Goal: Task Accomplishment & Management: Use online tool/utility

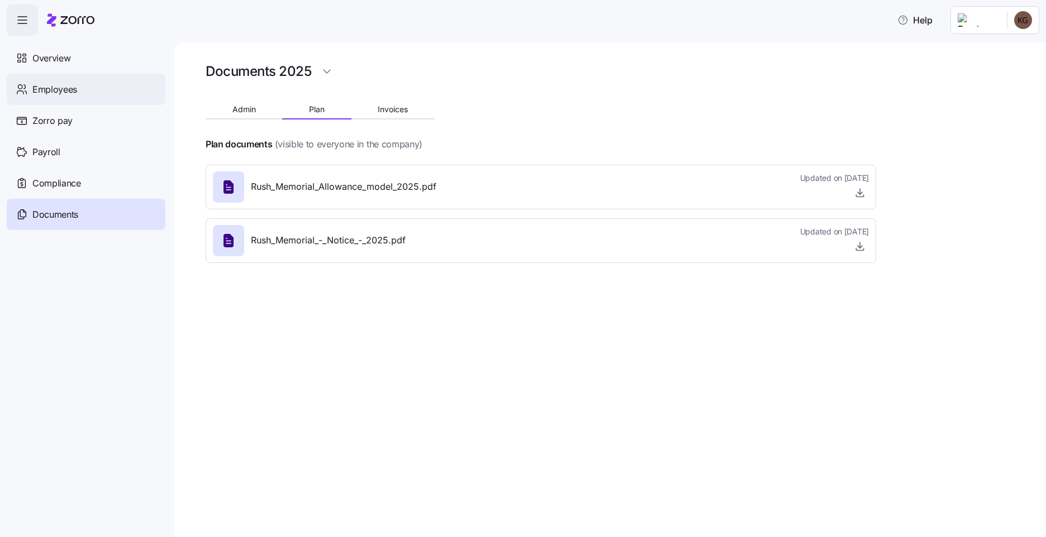
click at [49, 98] on div "Employees" at bounding box center [86, 89] width 159 height 31
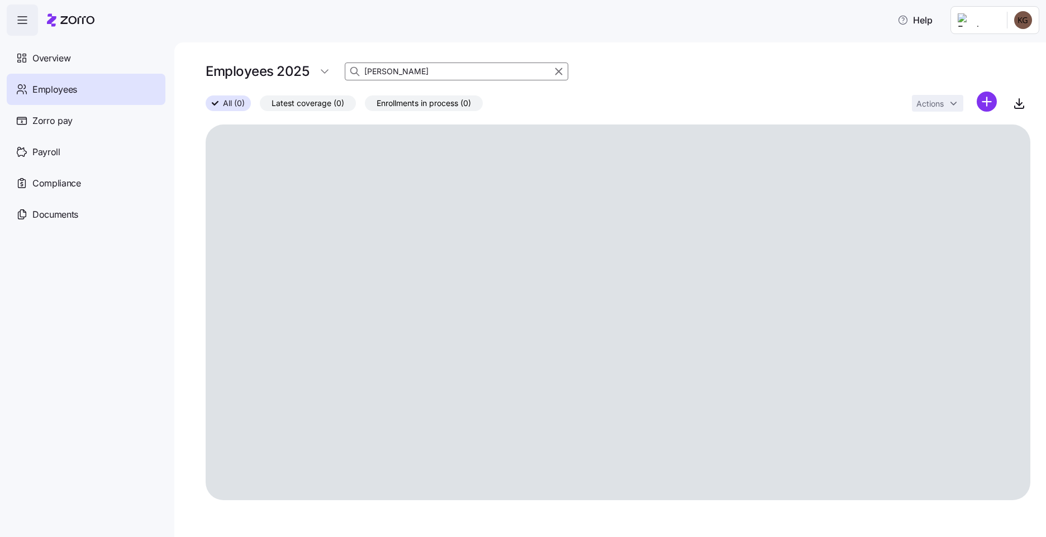
drag, startPoint x: 411, startPoint y: 70, endPoint x: 379, endPoint y: 73, distance: 32.0
click at [297, 67] on div "Employees 2025 sheila" at bounding box center [387, 71] width 363 height 22
click at [379, 73] on input "sheila" at bounding box center [456, 72] width 223 height 18
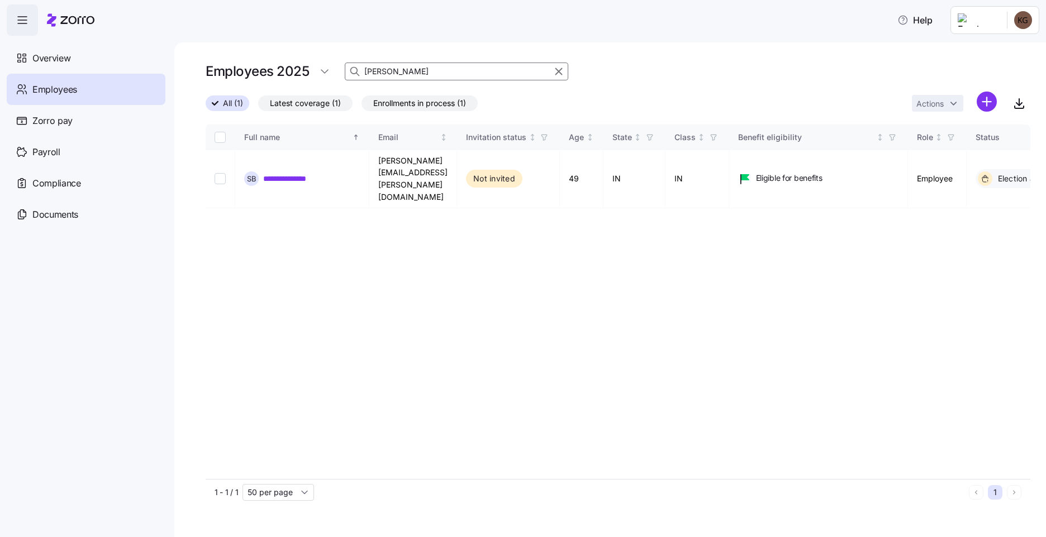
click at [379, 73] on input "sheila" at bounding box center [456, 72] width 223 height 18
click at [417, 74] on input "joni" at bounding box center [456, 72] width 223 height 18
type input "joni"
click at [292, 173] on link "**********" at bounding box center [283, 178] width 41 height 11
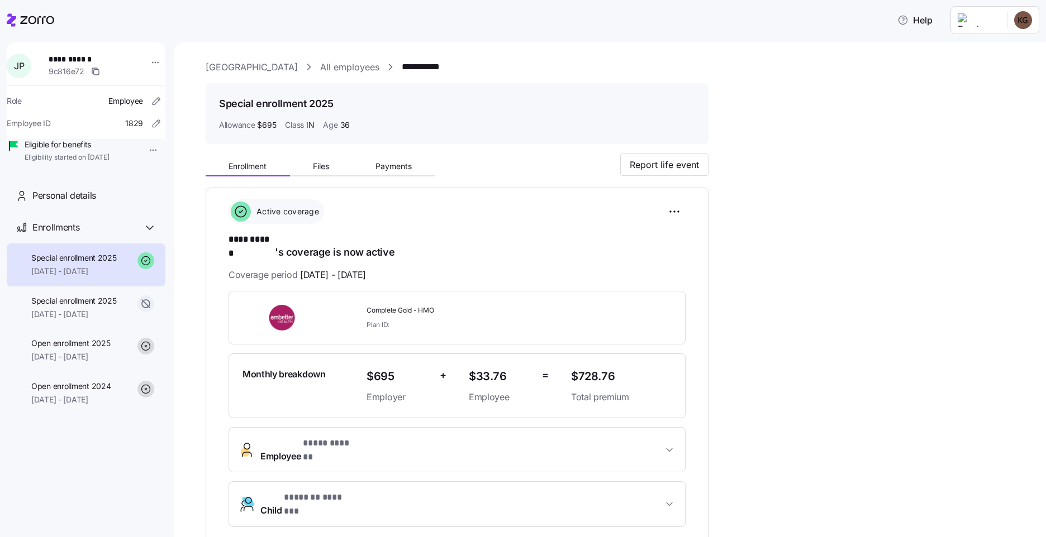
click at [488, 230] on div "**********" at bounding box center [457, 363] width 457 height 328
click at [46, 21] on icon at bounding box center [37, 20] width 34 height 8
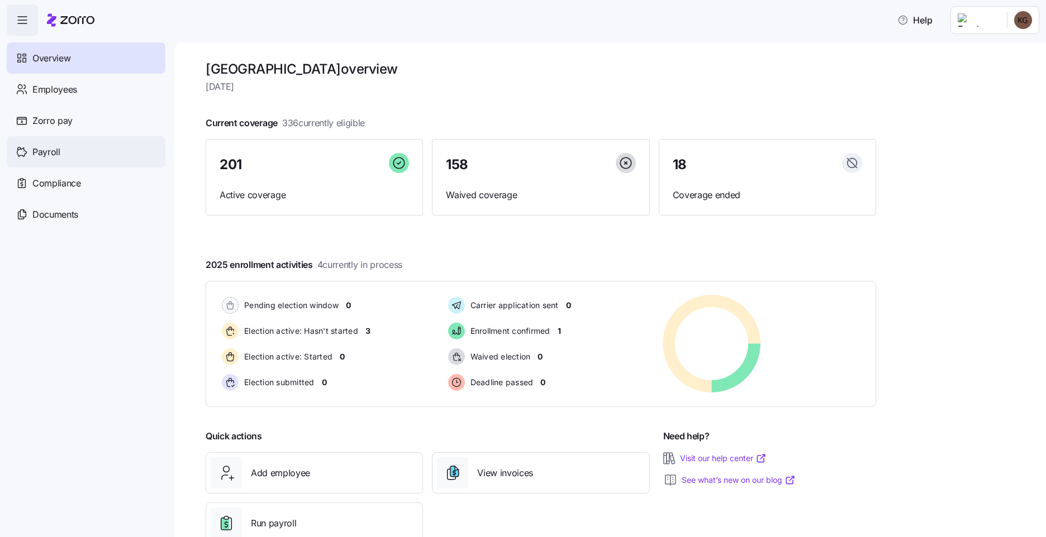
click at [93, 154] on div "Payroll" at bounding box center [86, 151] width 159 height 31
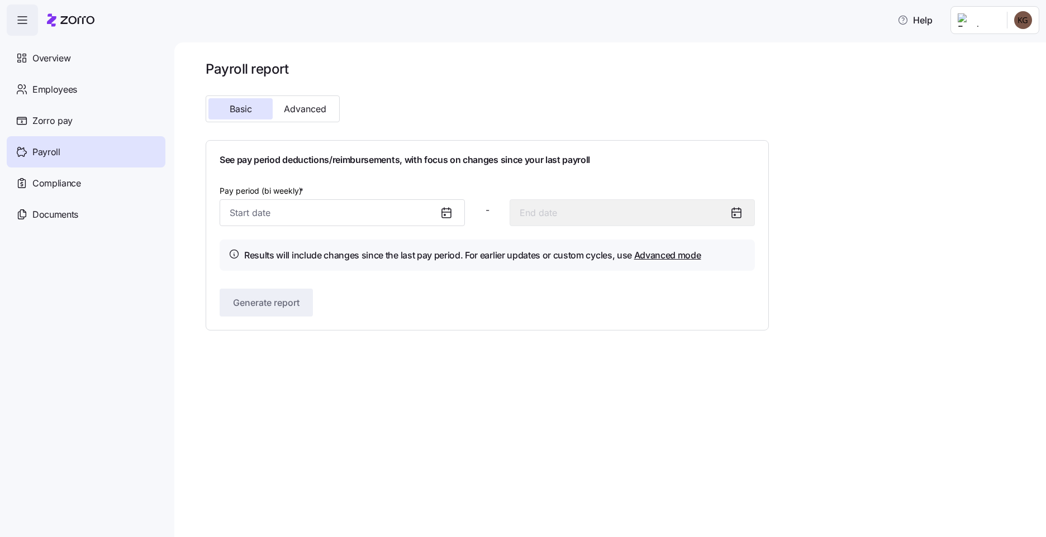
click at [434, 358] on div "Payroll report Basic Advanced See pay period deductions/reimbursements, with fo…" at bounding box center [610, 289] width 872 height 495
click at [436, 213] on input "Pay period (bi weekly) *" at bounding box center [342, 212] width 245 height 27
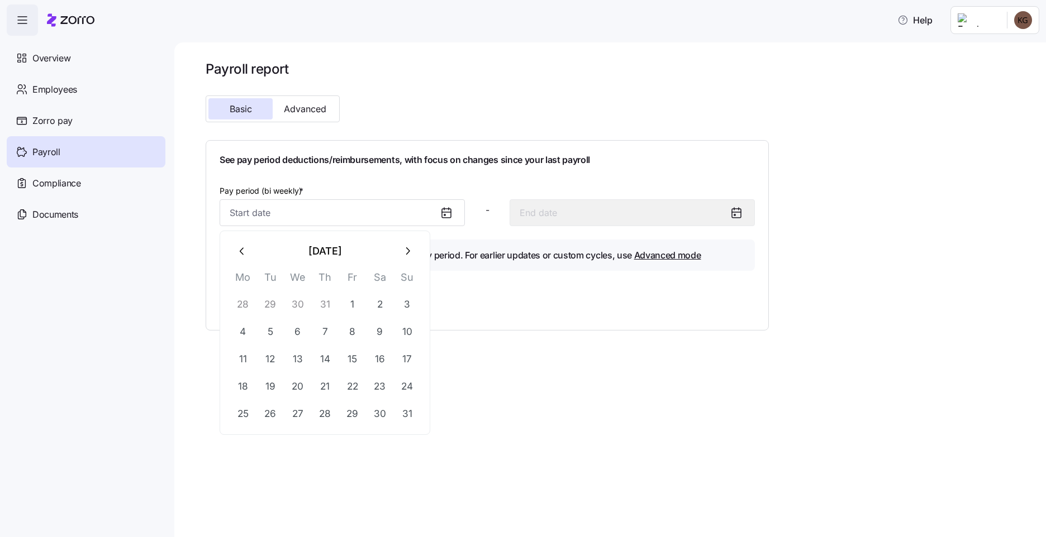
click at [239, 250] on icon "button" at bounding box center [242, 251] width 12 height 12
click at [249, 414] on button "28" at bounding box center [243, 414] width 27 height 27
type input "July 28, 2025"
type input "August 10, 2025"
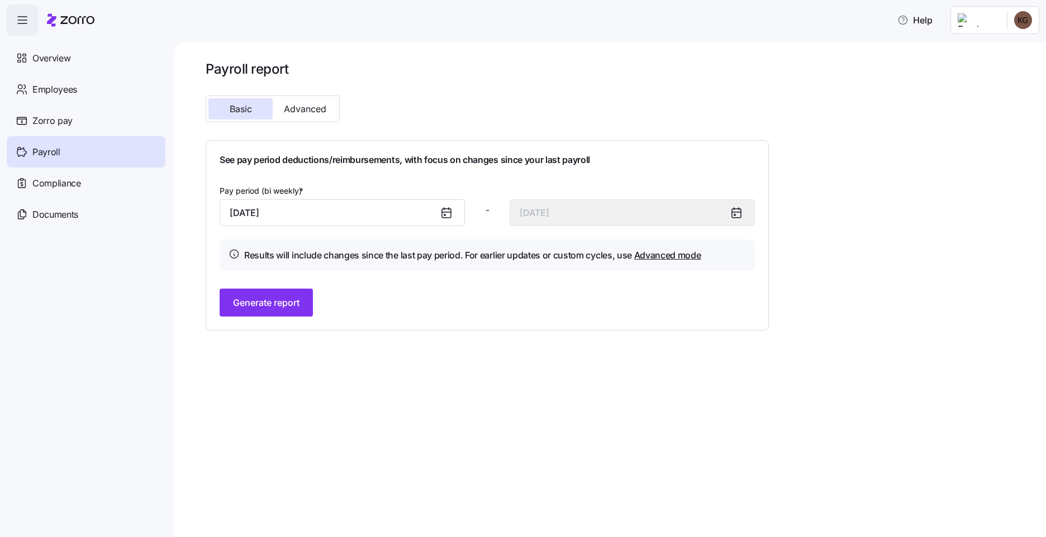
click at [475, 297] on div "Generate report" at bounding box center [487, 303] width 535 height 28
click at [448, 217] on icon at bounding box center [446, 212] width 13 height 13
click at [446, 212] on icon at bounding box center [446, 212] width 9 height 0
click at [339, 214] on input "July 28, 2025" at bounding box center [342, 212] width 245 height 27
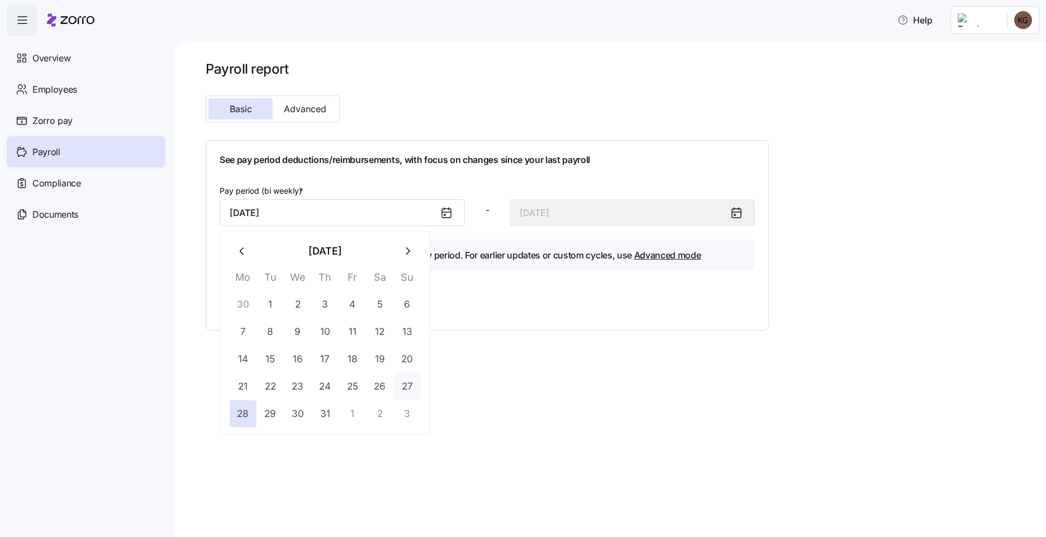
click at [403, 384] on button "27" at bounding box center [407, 386] width 27 height 27
type input "[DATE]"
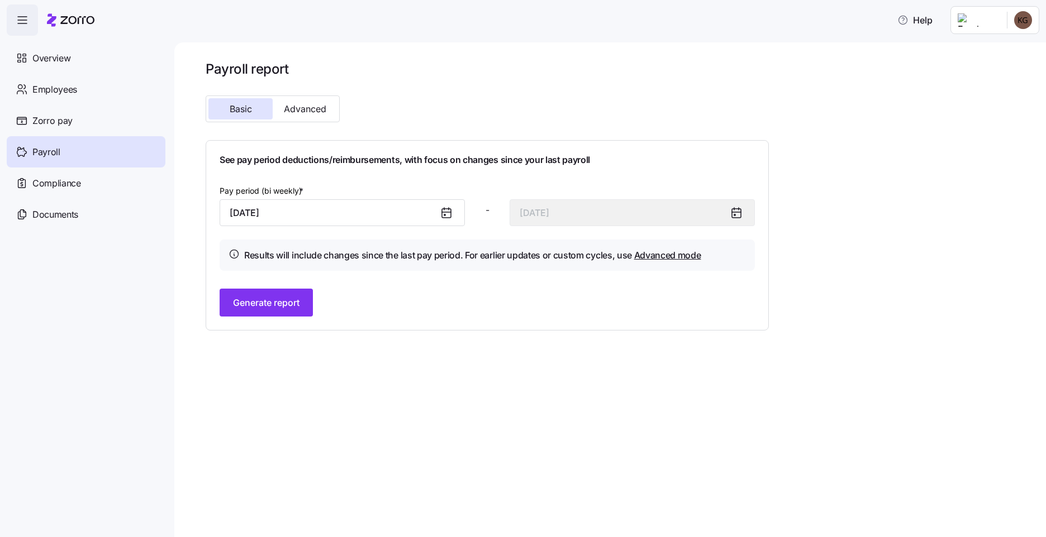
click at [416, 295] on div "Generate report" at bounding box center [487, 303] width 535 height 28
click at [294, 299] on span "Generate report" at bounding box center [266, 302] width 66 height 13
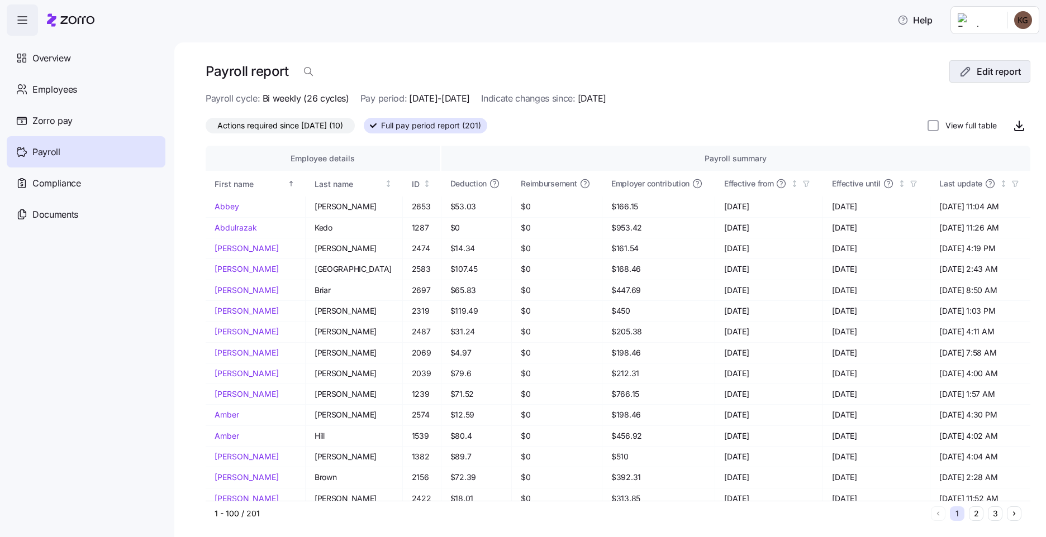
click at [977, 77] on span "Edit report" at bounding box center [999, 71] width 44 height 13
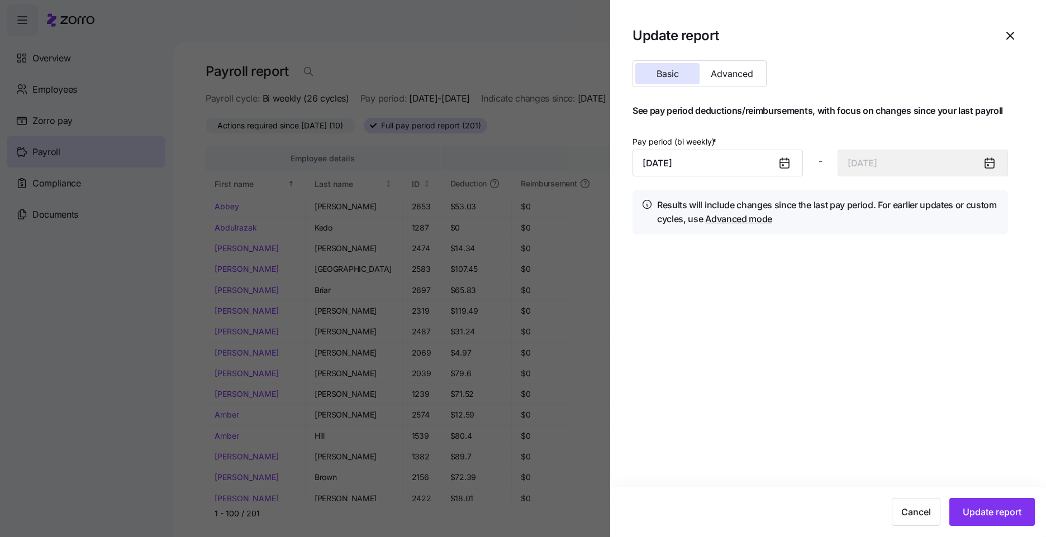
click at [913, 506] on span "Cancel" at bounding box center [916, 512] width 30 height 13
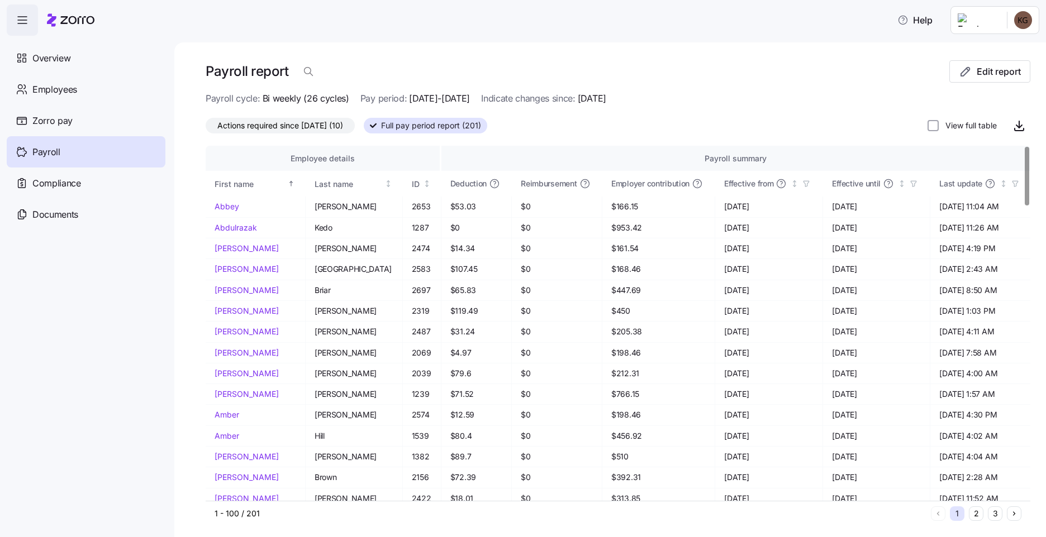
click at [575, 95] on span "Indicate changes since:" at bounding box center [528, 99] width 94 height 14
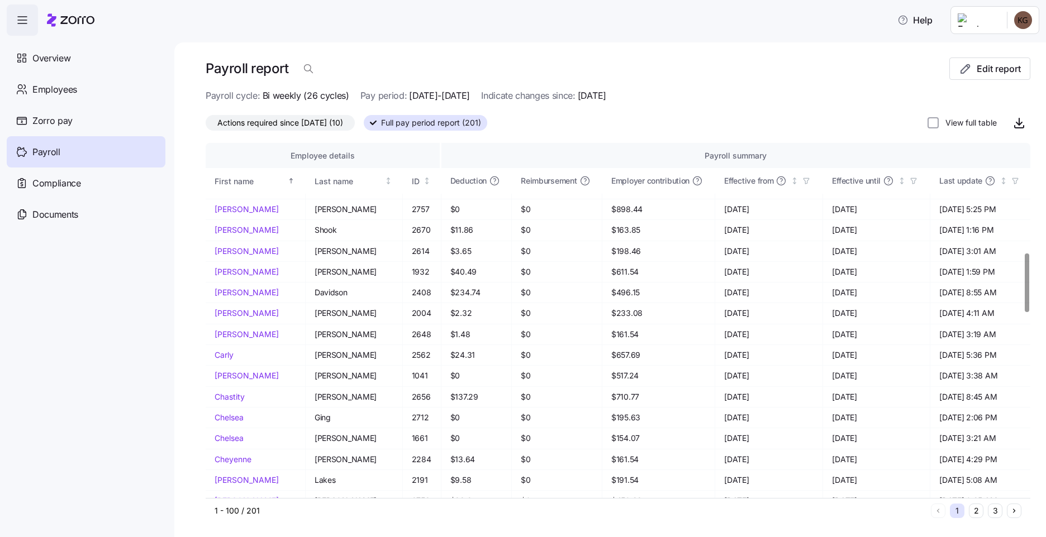
scroll to position [382, 0]
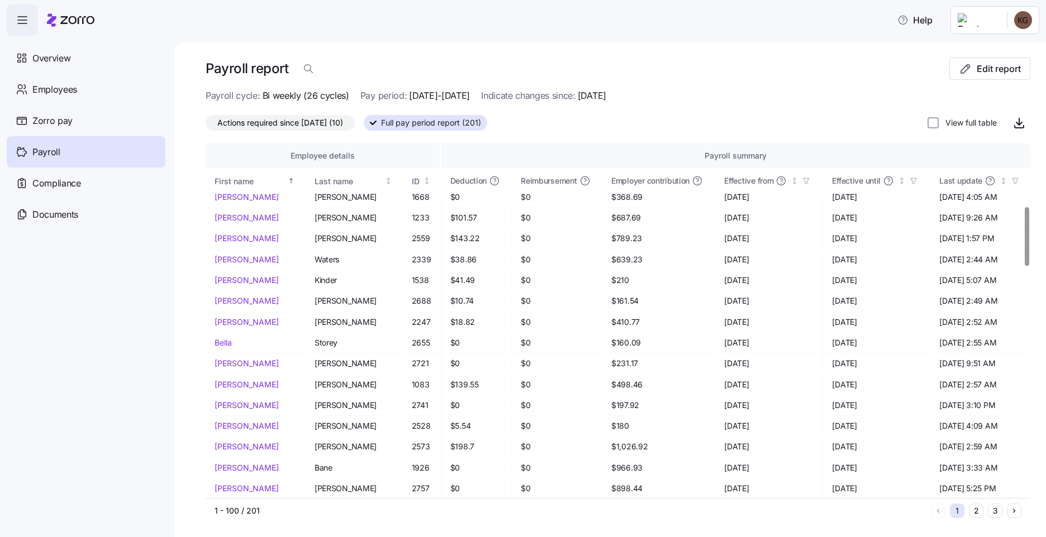
click at [305, 120] on span "Actions required since [DATE] (10)" at bounding box center [280, 123] width 126 height 15
click at [206, 126] on input "Actions required since [DATE] (10)" at bounding box center [206, 126] width 0 height 0
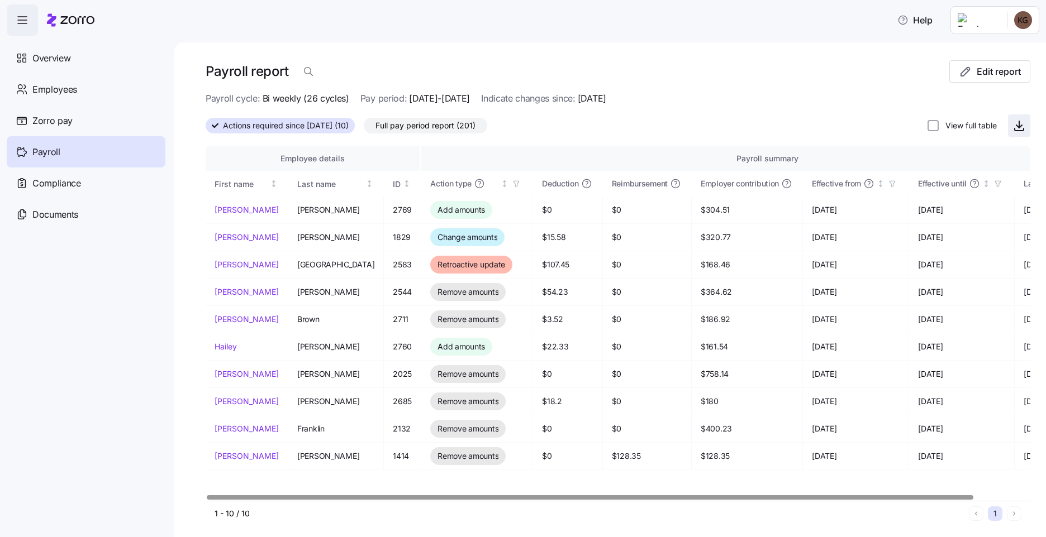
click at [1019, 122] on span "button" at bounding box center [1018, 125] width 21 height 21
click at [200, 486] on div "Payroll report Edit report Payroll cycle: Bi weekly (26 cycles) Pay period: 07/…" at bounding box center [610, 289] width 872 height 495
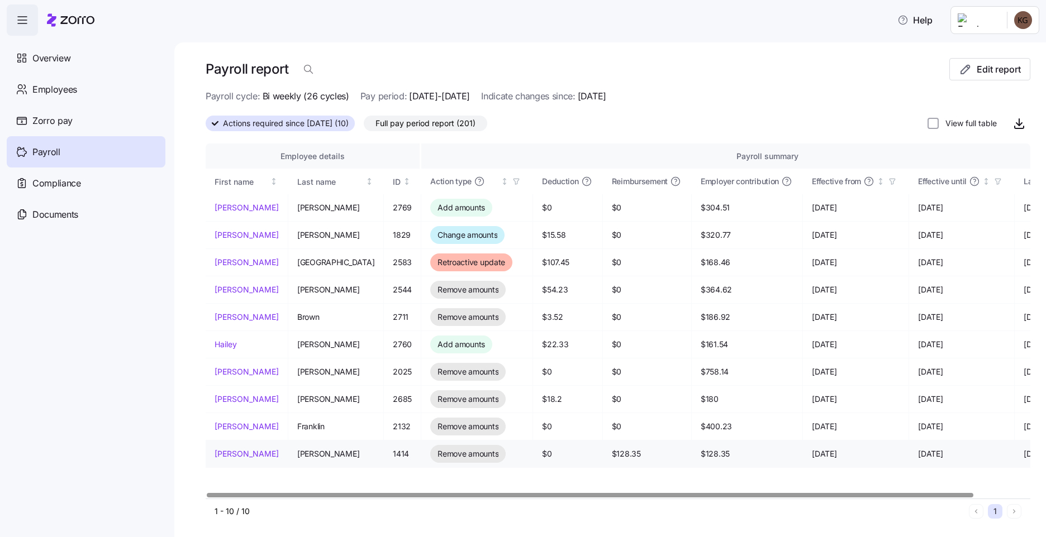
scroll to position [3, 0]
click at [229, 344] on link "Hailey" at bounding box center [247, 344] width 64 height 11
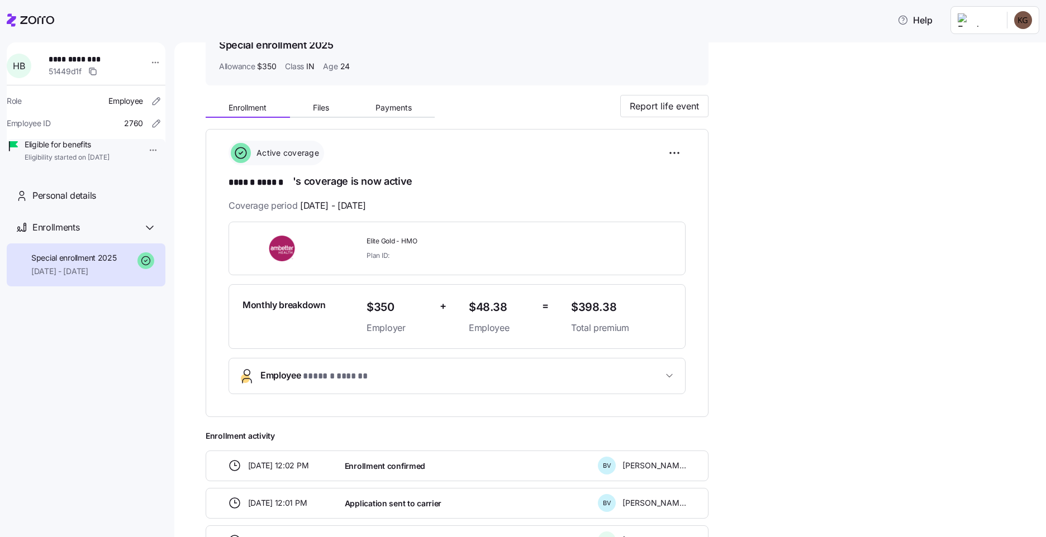
scroll to position [32, 0]
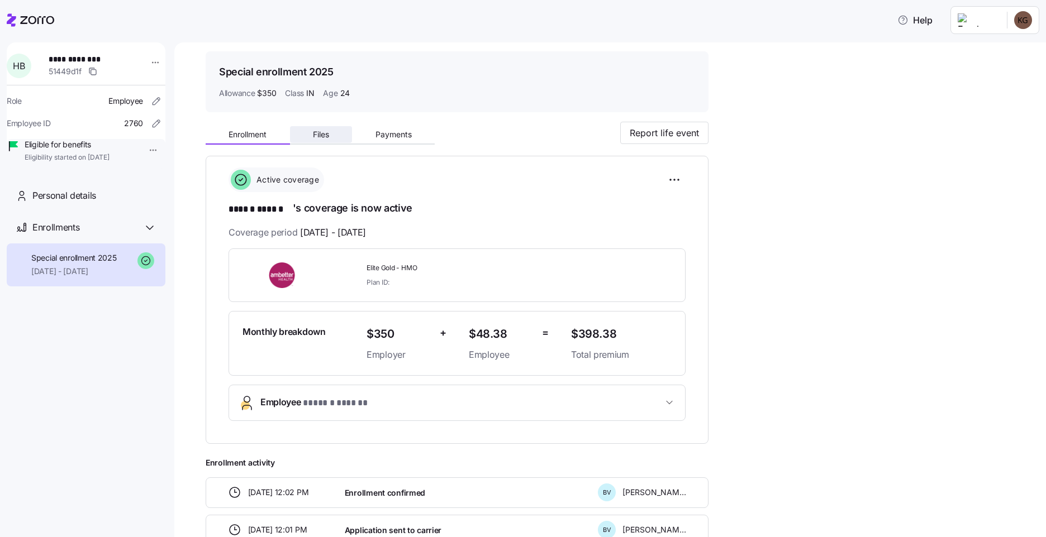
click at [323, 137] on span "Files" at bounding box center [321, 135] width 16 height 8
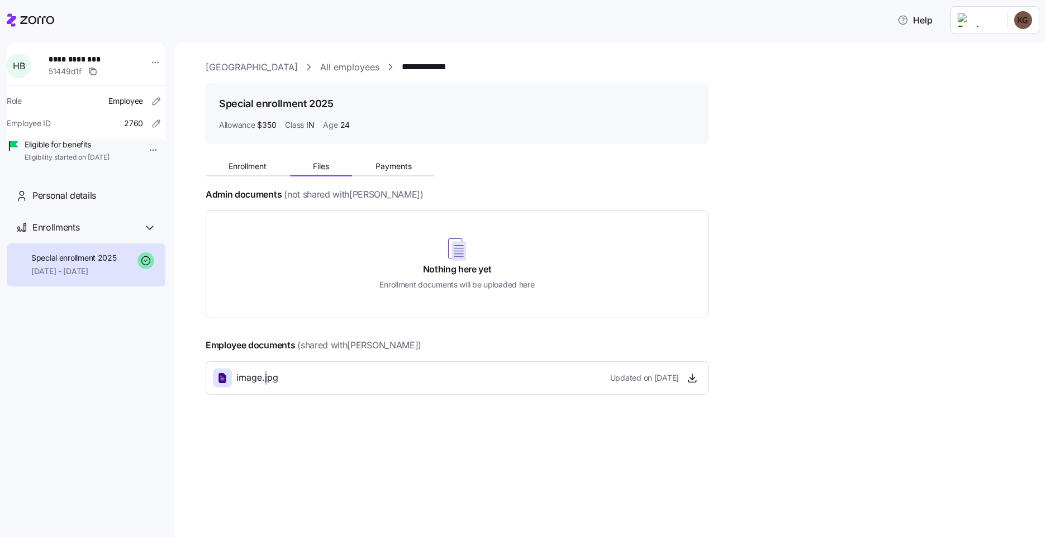
click at [270, 386] on div "image.jpg" at bounding box center [245, 378] width 65 height 19
click at [687, 383] on span "button" at bounding box center [692, 378] width 17 height 17
click at [689, 376] on icon "button" at bounding box center [692, 378] width 11 height 11
click at [32, 19] on icon at bounding box center [30, 19] width 47 height 13
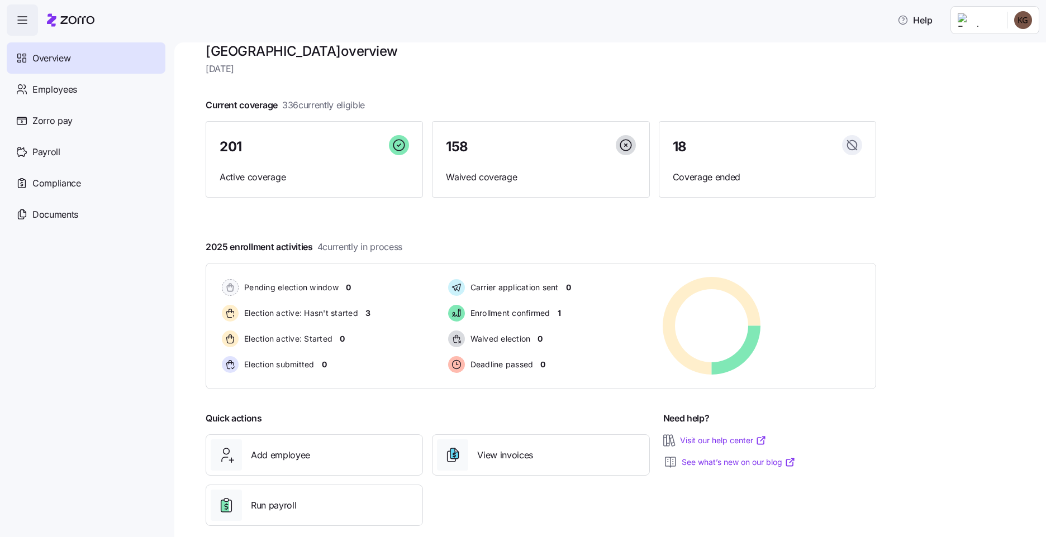
scroll to position [34, 0]
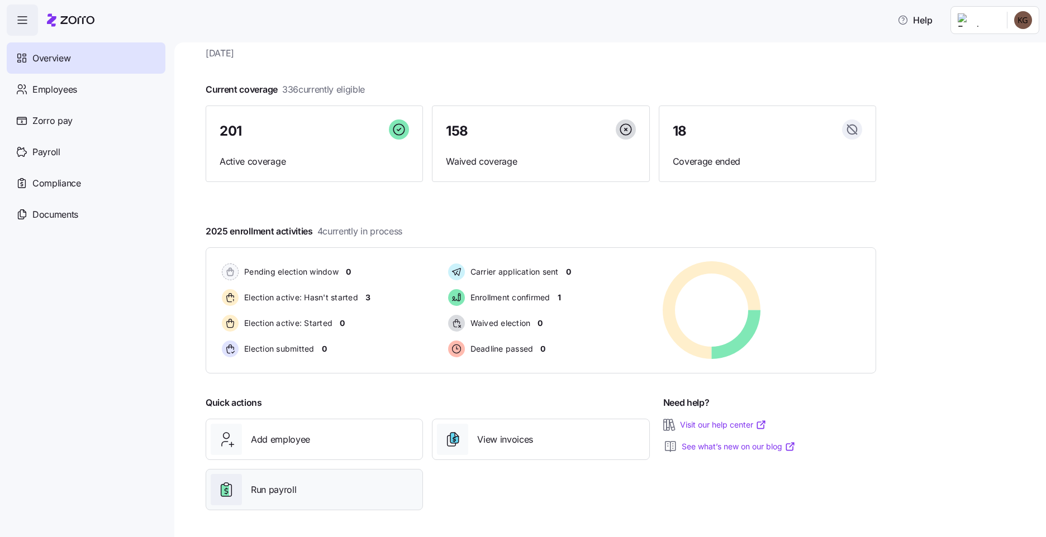
click at [352, 510] on div "Run payroll" at bounding box center [314, 489] width 217 height 41
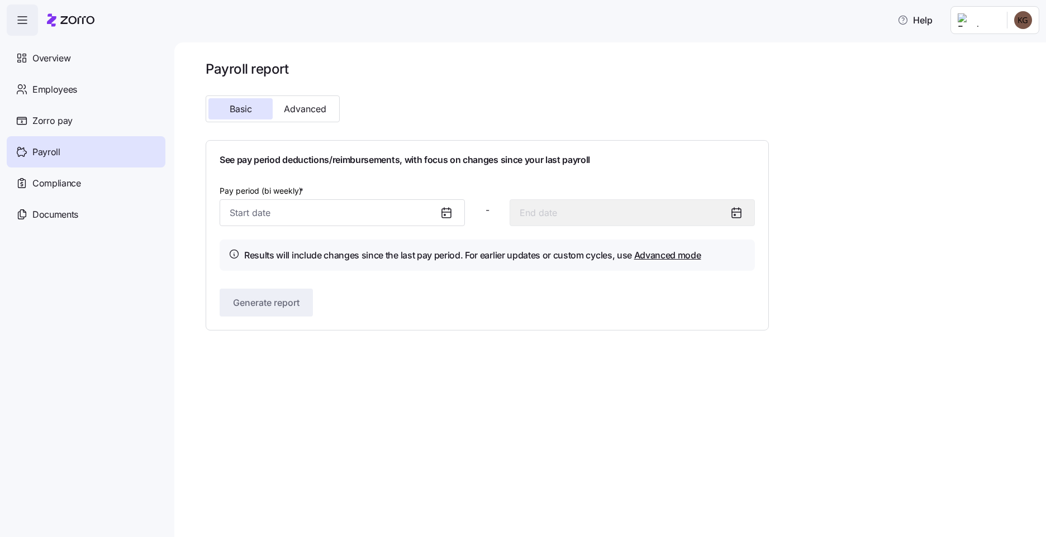
click at [453, 216] on div at bounding box center [450, 213] width 27 height 26
click at [438, 214] on div at bounding box center [450, 213] width 27 height 26
click at [327, 225] on input "Pay period (bi weekly) *" at bounding box center [342, 212] width 245 height 27
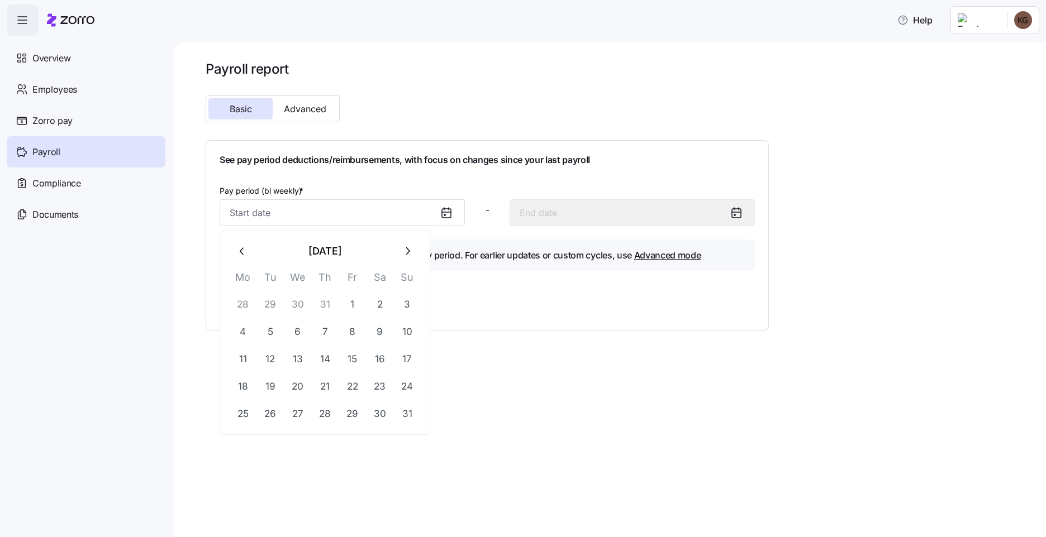
click at [238, 251] on icon "button" at bounding box center [242, 251] width 12 height 12
click at [410, 390] on button "27" at bounding box center [407, 386] width 27 height 27
type input "[DATE]"
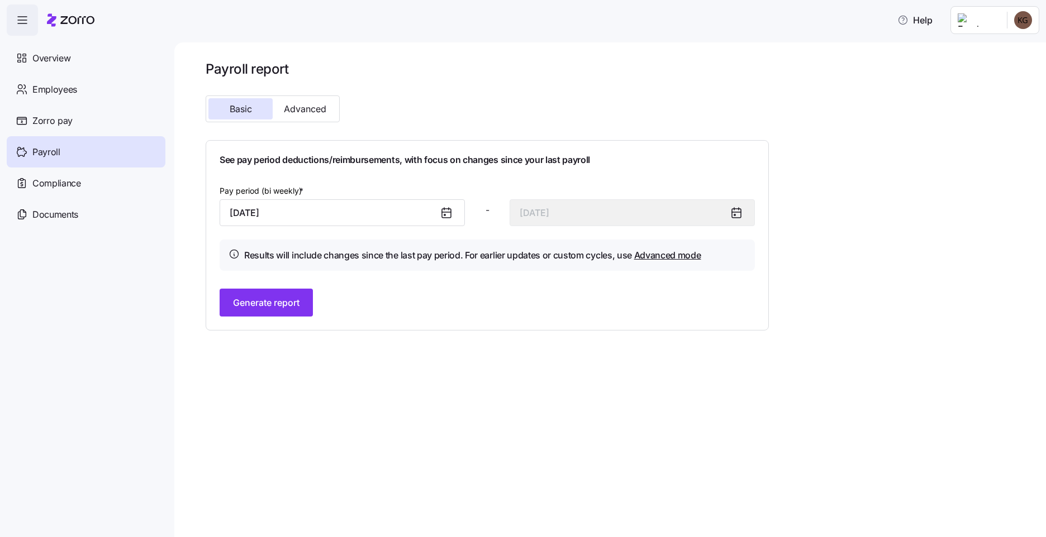
click at [270, 317] on div "See pay period deductions/reimbursements, with focus on changes since your last…" at bounding box center [487, 235] width 563 height 191
click at [274, 306] on span "Generate report" at bounding box center [266, 302] width 66 height 13
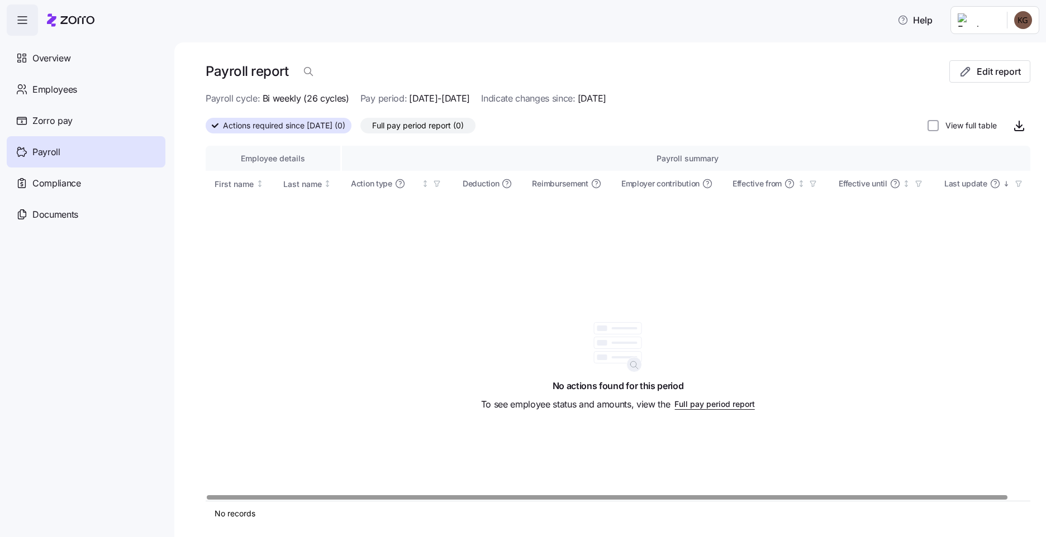
click at [321, 309] on div "Employee details Payroll summary First name Last name Action type Deduction Rei…" at bounding box center [618, 323] width 825 height 355
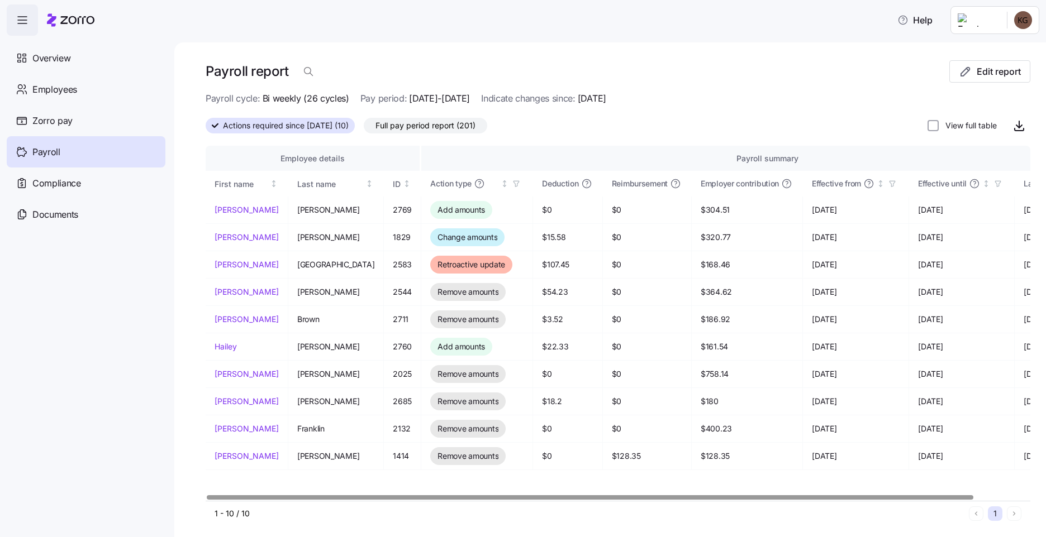
click at [270, 496] on div at bounding box center [590, 498] width 767 height 4
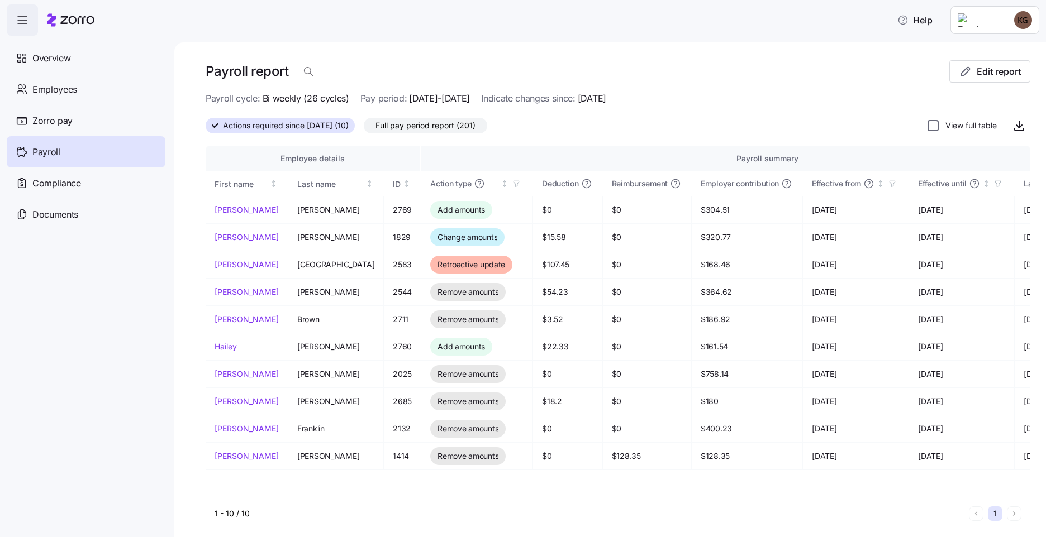
click at [927, 125] on input "View full table" at bounding box center [932, 125] width 11 height 11
checkbox input "true"
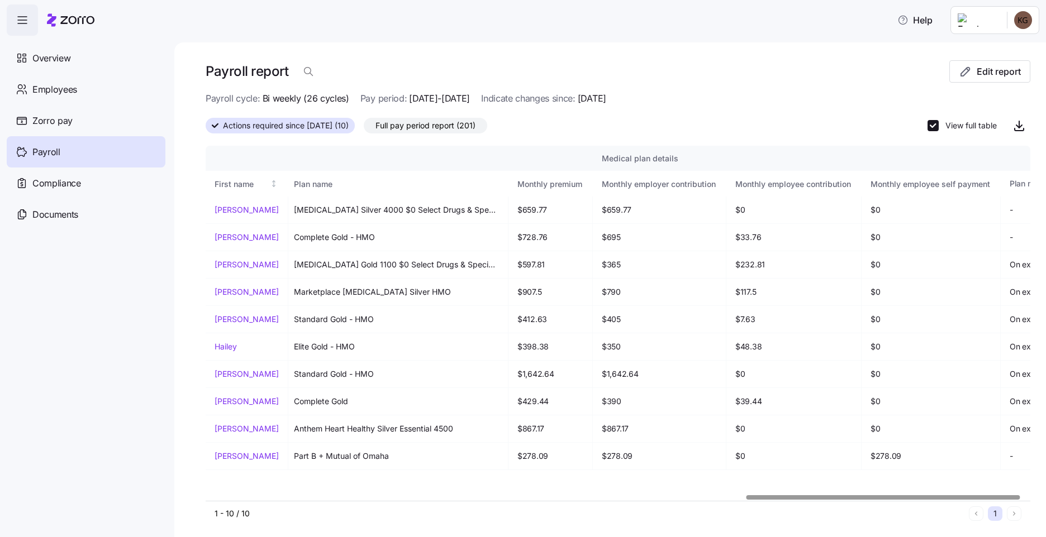
scroll to position [0, 1611]
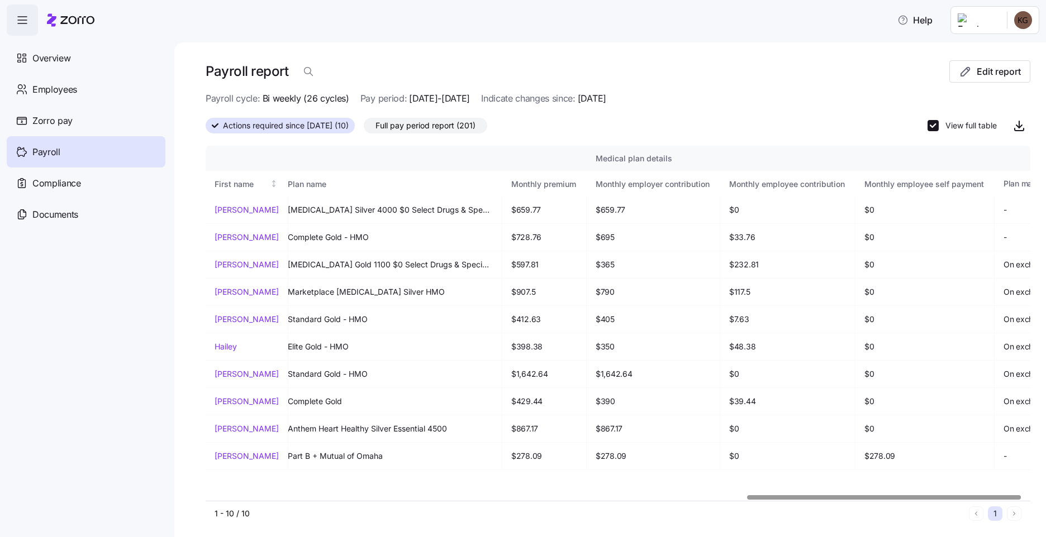
click at [1005, 496] on div at bounding box center [884, 498] width 274 height 4
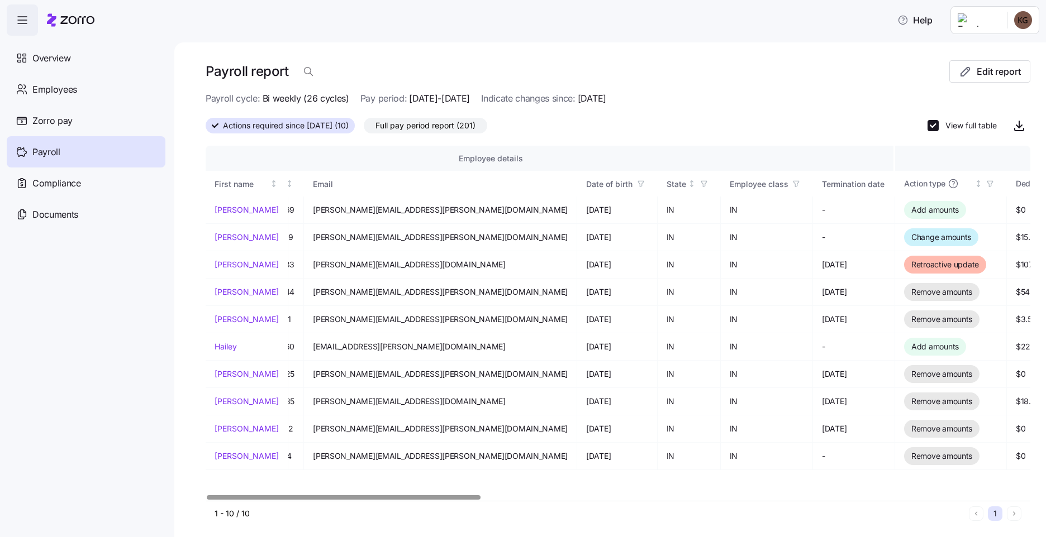
scroll to position [0, 0]
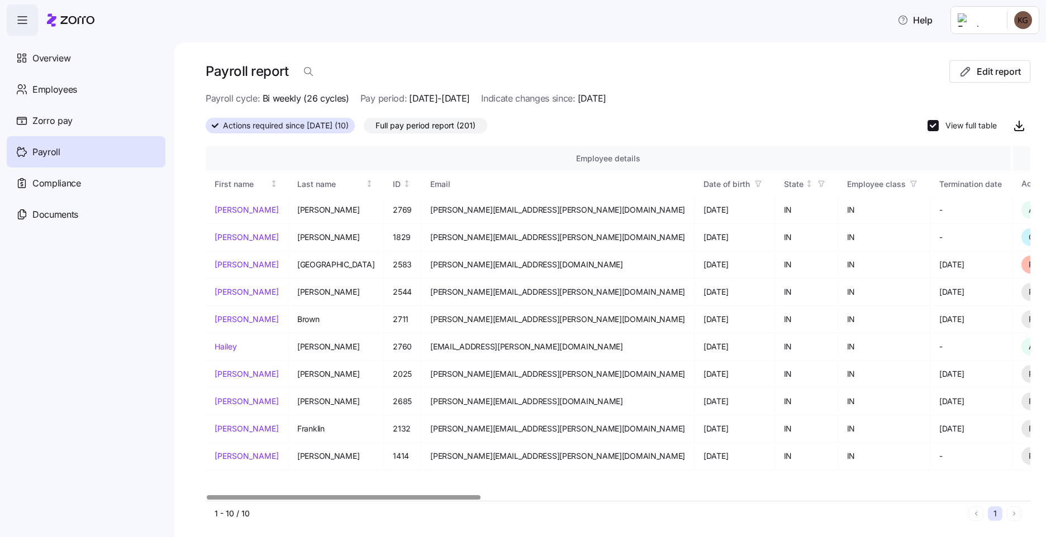
click at [207, 499] on div at bounding box center [344, 498] width 274 height 4
click at [202, 346] on div "Payroll report Edit report Payroll cycle: Bi weekly (26 cycles) Pay period: [DA…" at bounding box center [610, 289] width 872 height 495
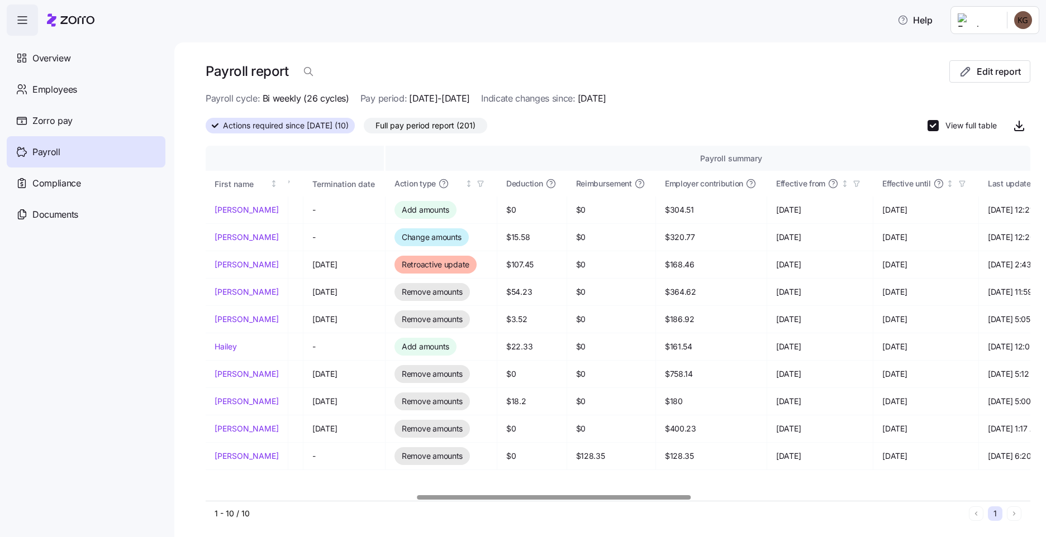
scroll to position [0, 691]
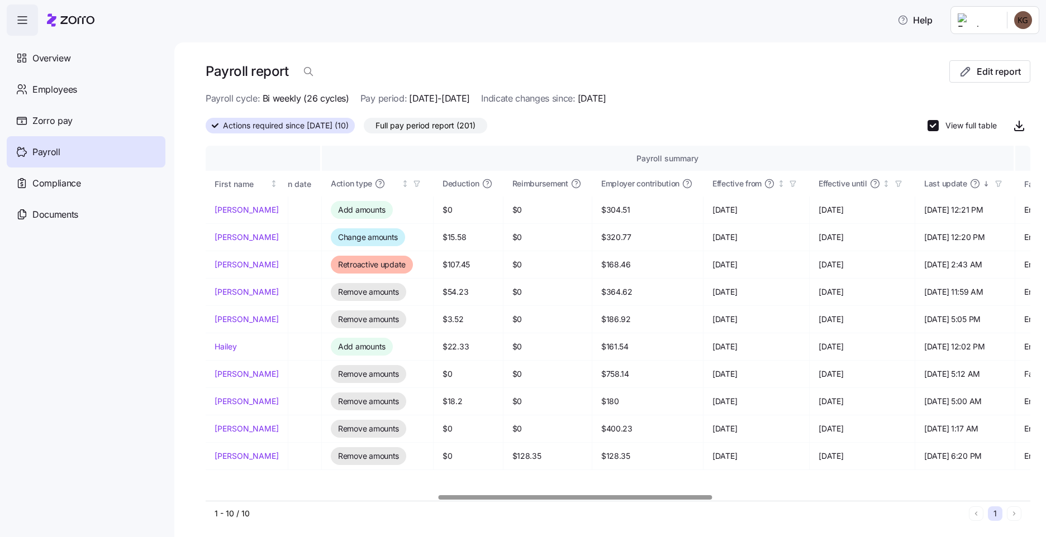
click at [520, 499] on div at bounding box center [576, 498] width 274 height 4
click at [562, 501] on div "1 - 10 / 10 1" at bounding box center [618, 514] width 825 height 26
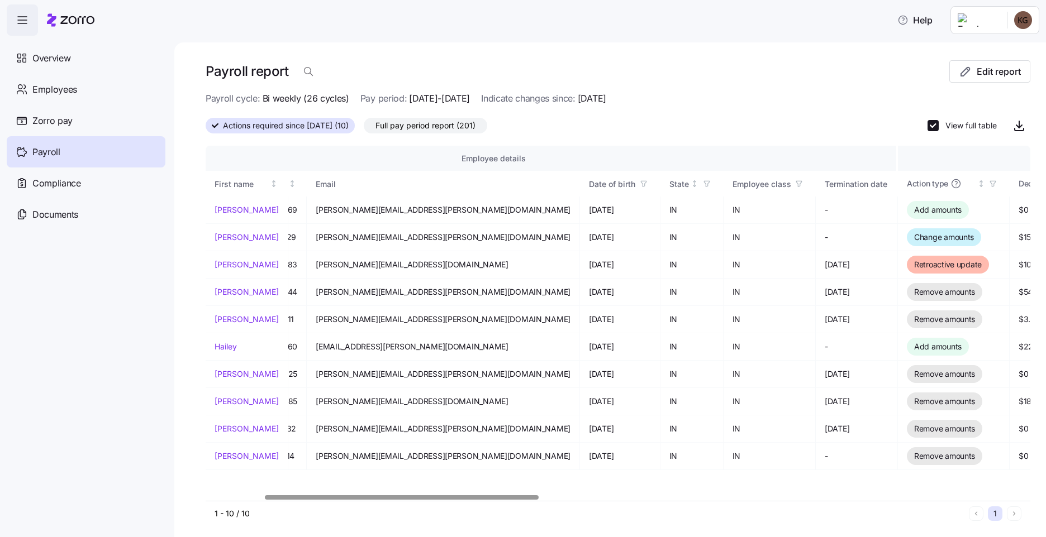
scroll to position [0, 0]
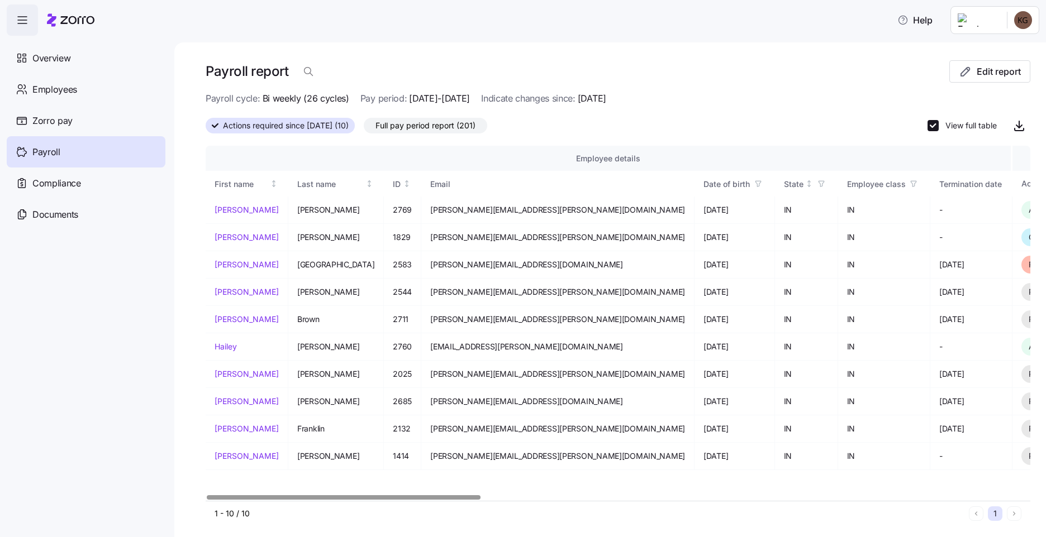
click at [207, 496] on div at bounding box center [344, 498] width 274 height 4
click at [209, 501] on div at bounding box center [618, 497] width 825 height 7
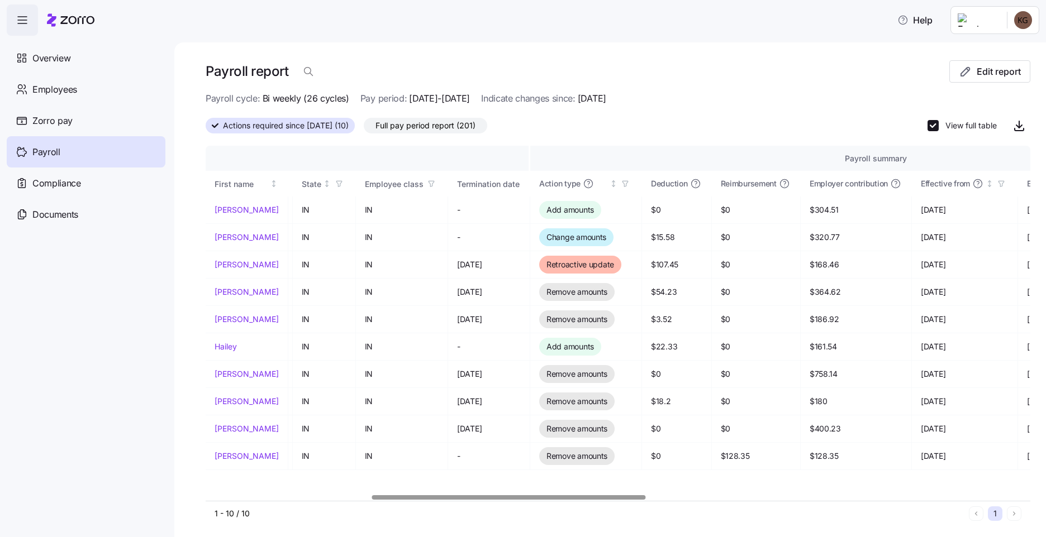
scroll to position [0, 499]
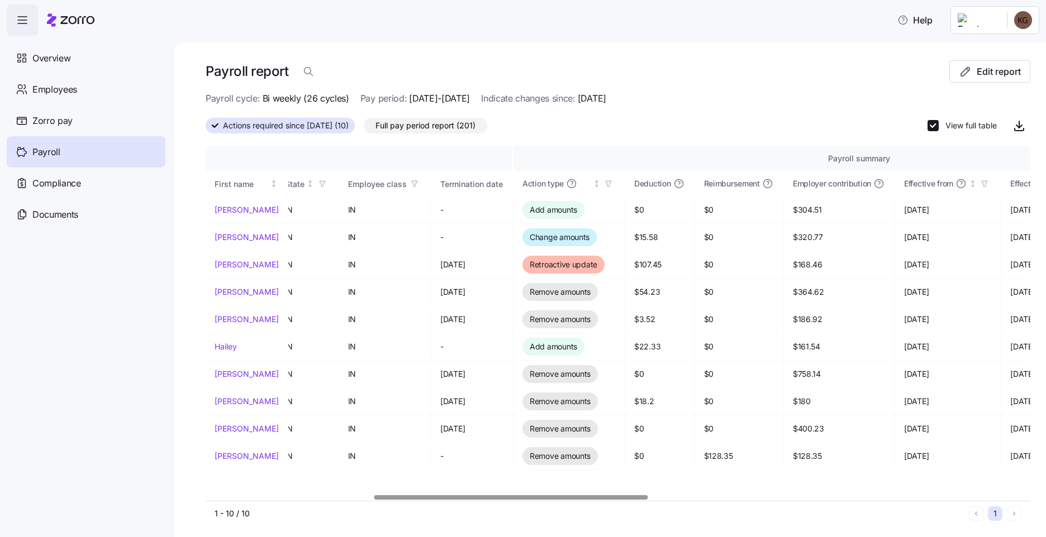
click at [646, 496] on div at bounding box center [511, 498] width 274 height 4
click at [67, 220] on span "Documents" at bounding box center [55, 215] width 46 height 14
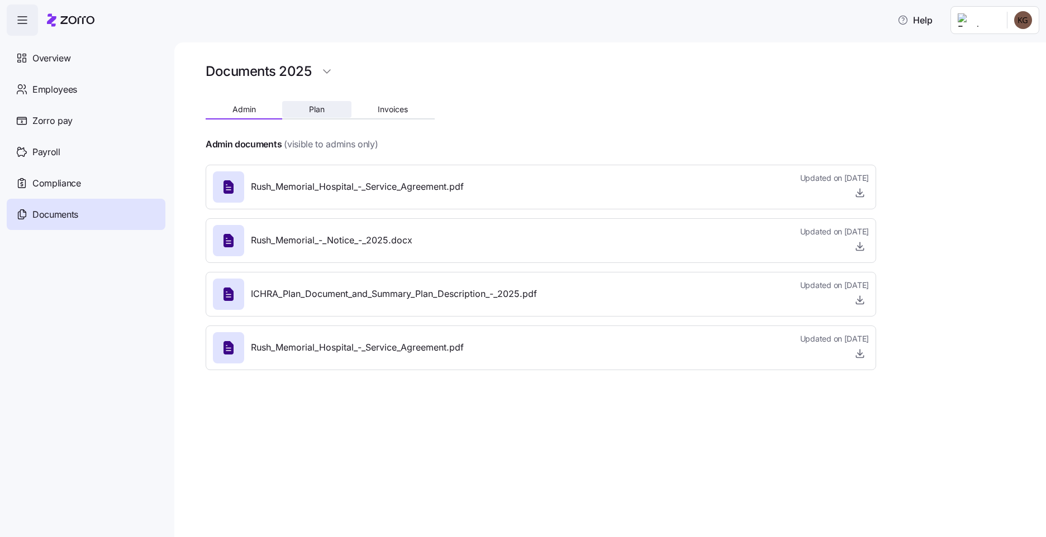
click at [316, 106] on span "Plan" at bounding box center [317, 110] width 16 height 8
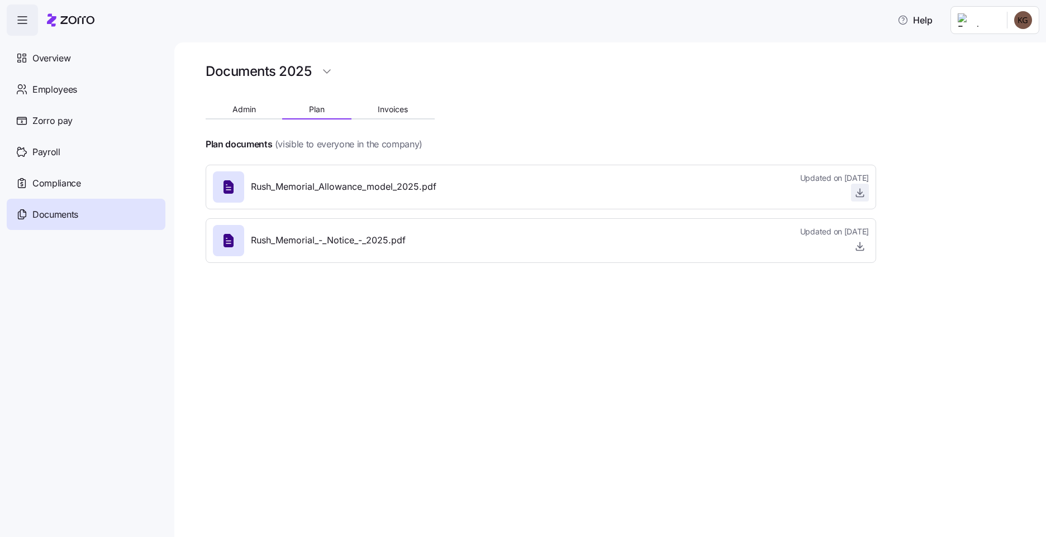
click at [858, 196] on icon "button" at bounding box center [859, 192] width 11 height 11
